Goal: Browse casually: Explore the website without a specific task or goal

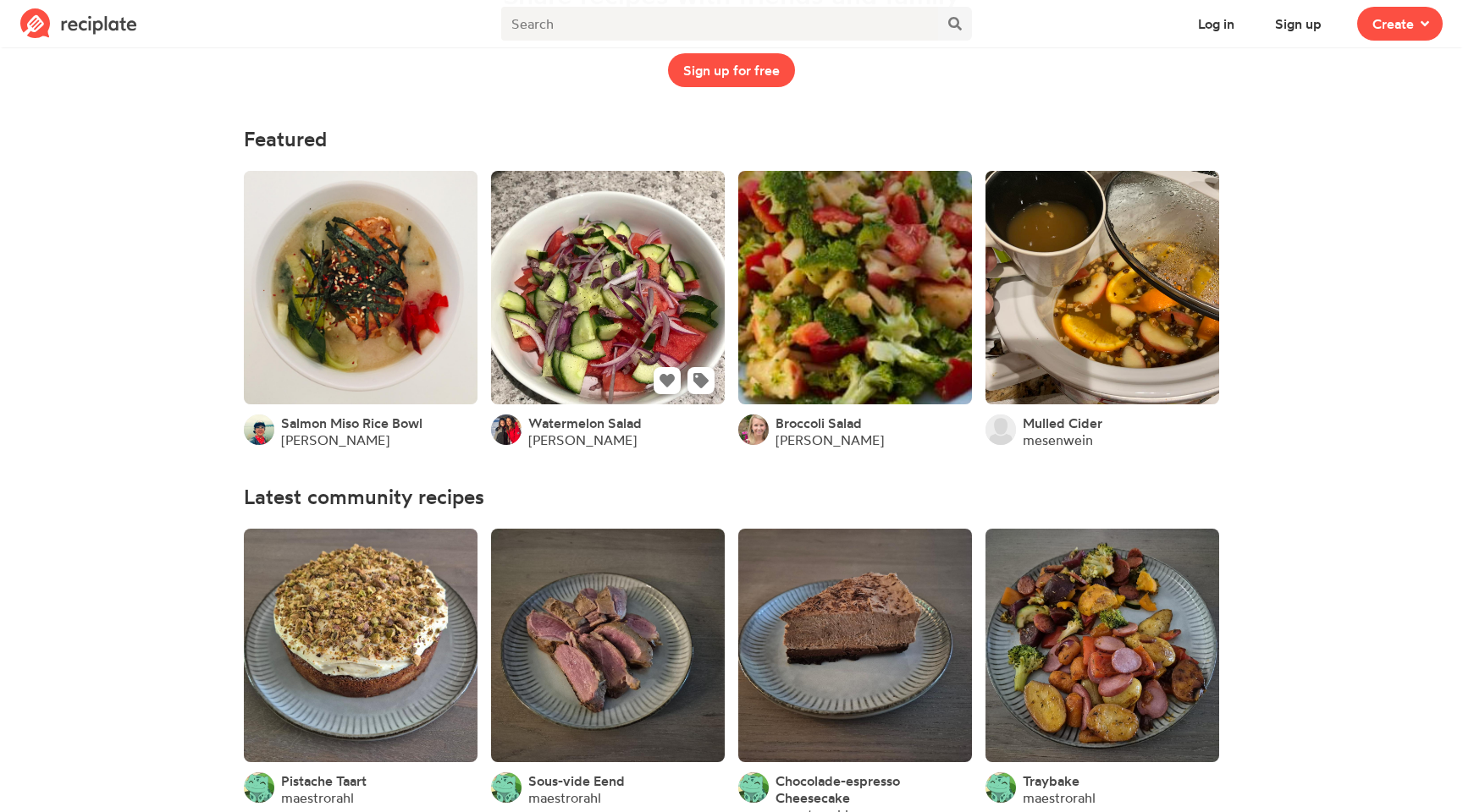
scroll to position [150, 0]
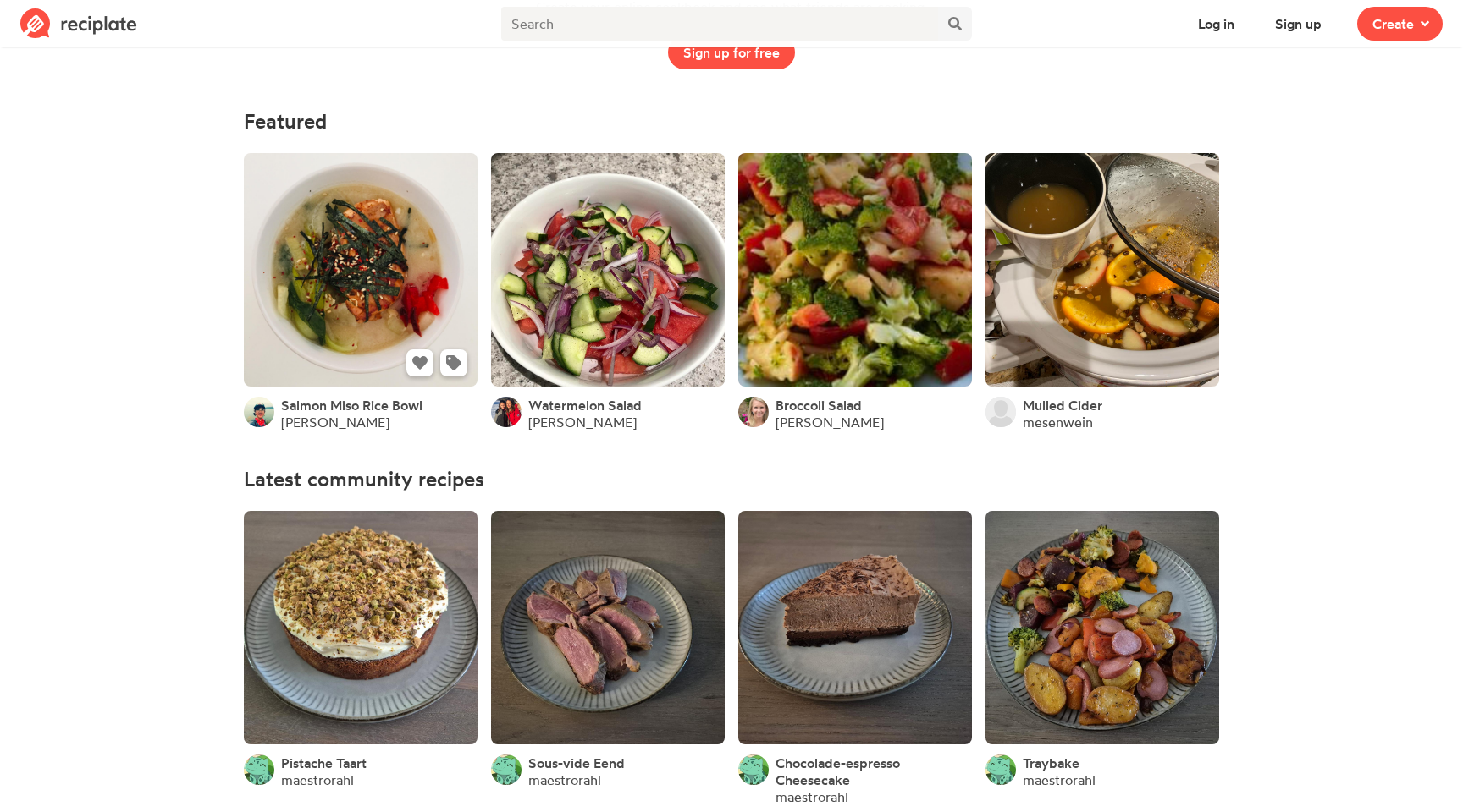
click at [385, 277] on link at bounding box center [360, 270] width 234 height 234
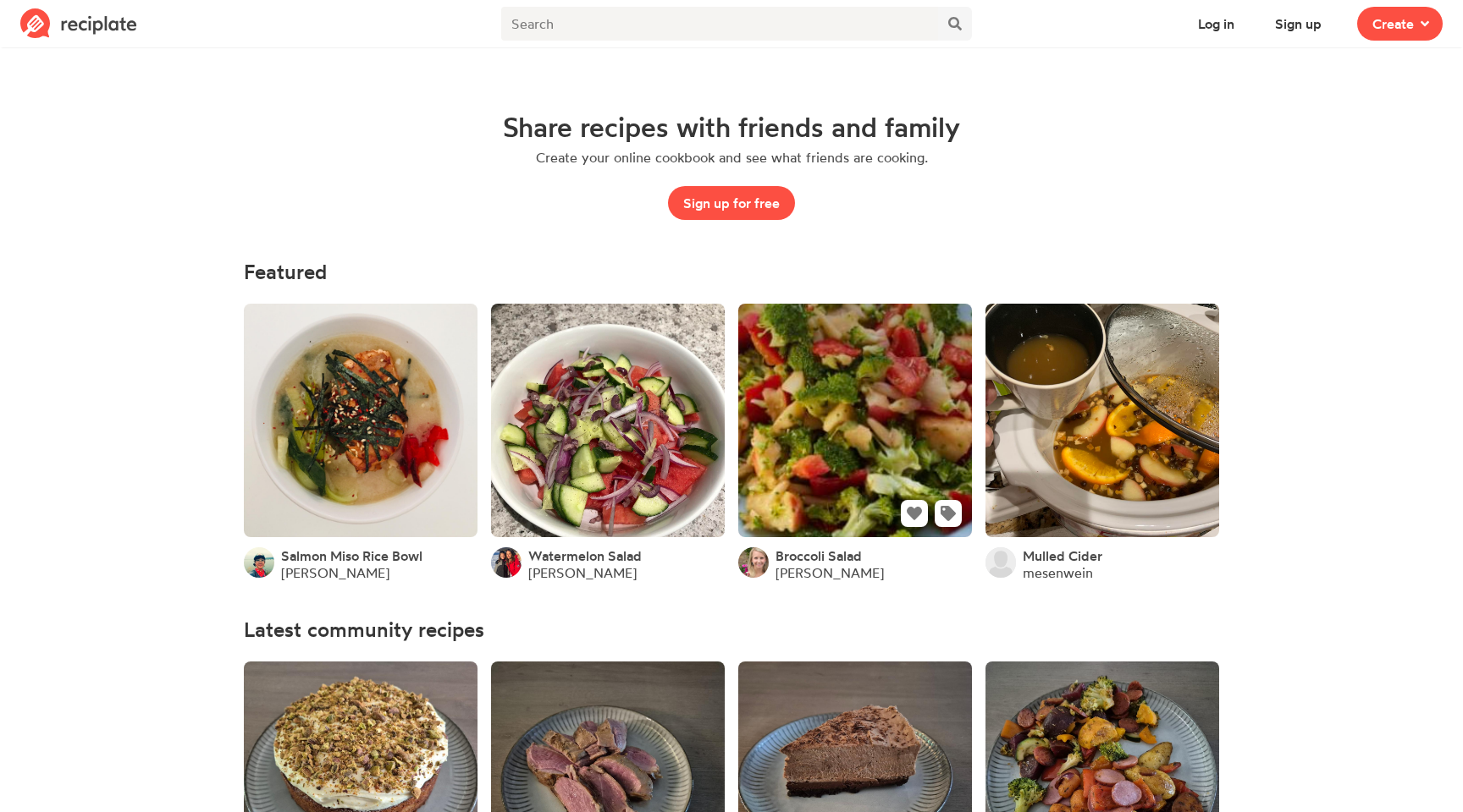
click at [864, 385] on link at bounding box center [855, 420] width 234 height 234
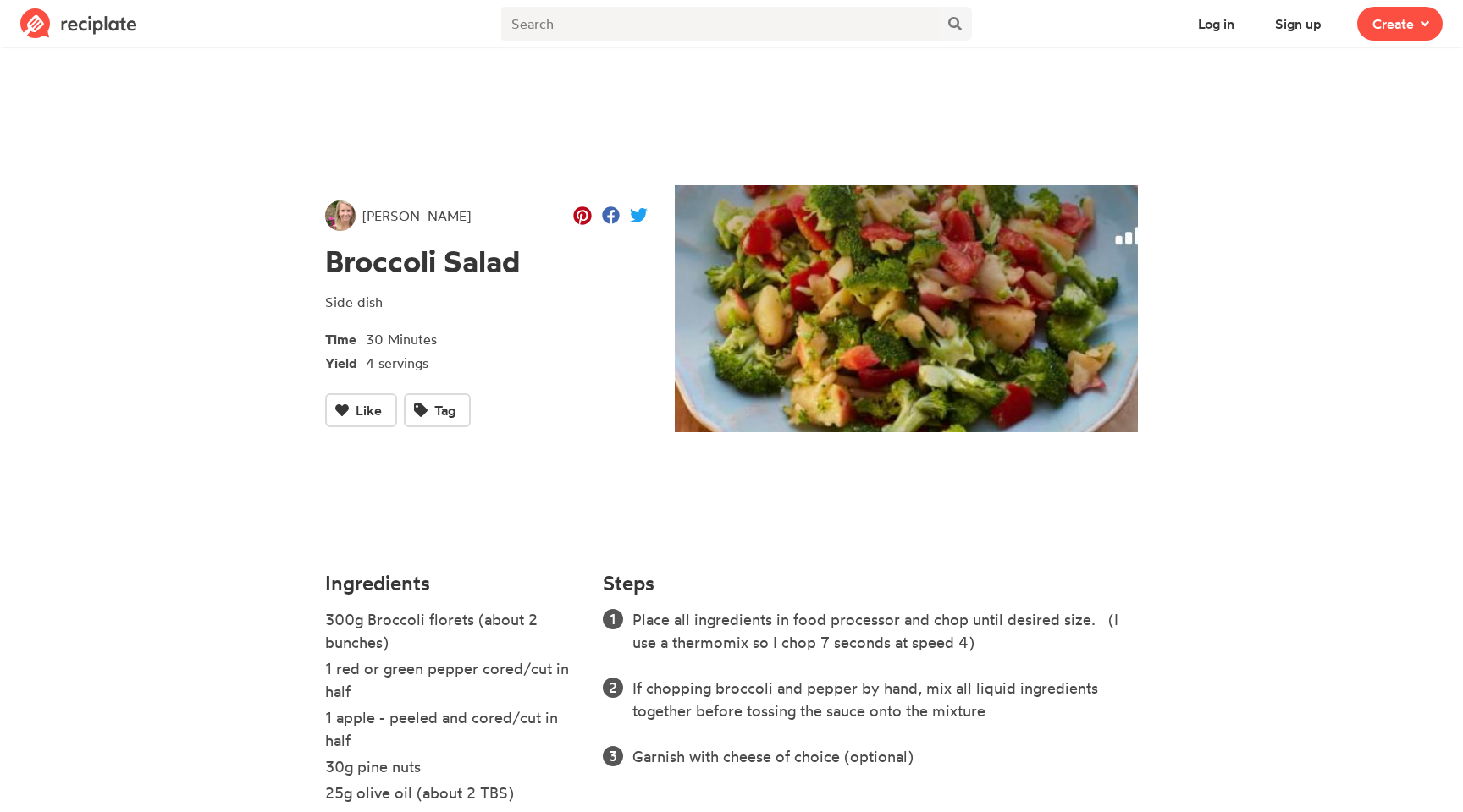
scroll to position [237, 0]
